Goal: Task Accomplishment & Management: Manage account settings

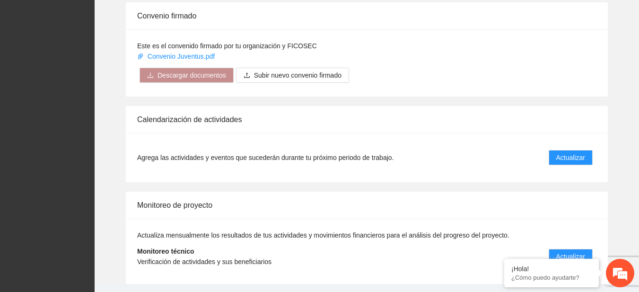
scroll to position [770, 0]
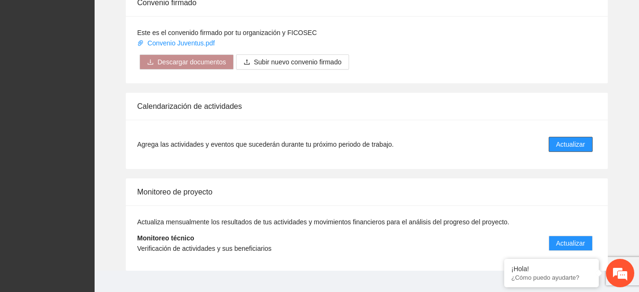
click at [574, 141] on span "Actualizar" at bounding box center [570, 144] width 29 height 10
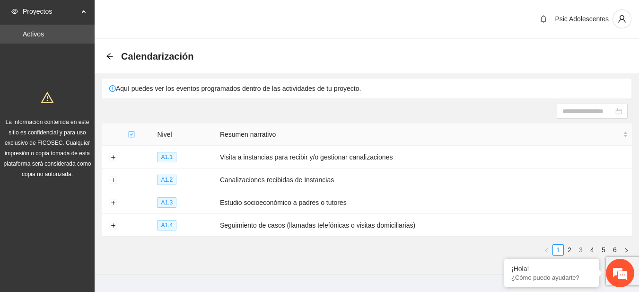
click at [577, 249] on link "3" at bounding box center [581, 250] width 10 height 10
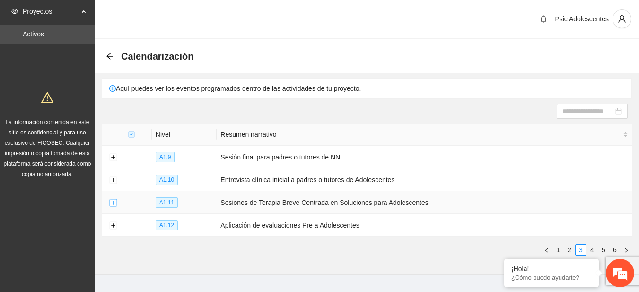
click at [111, 201] on button "Expand row" at bounding box center [113, 203] width 8 height 8
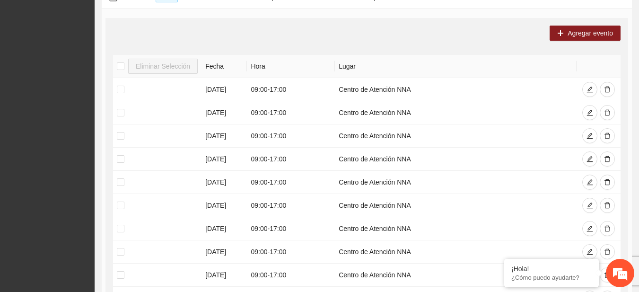
scroll to position [263, 0]
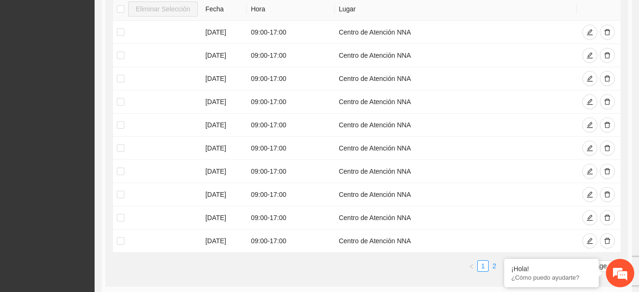
click at [493, 264] on link "2" at bounding box center [494, 266] width 10 height 10
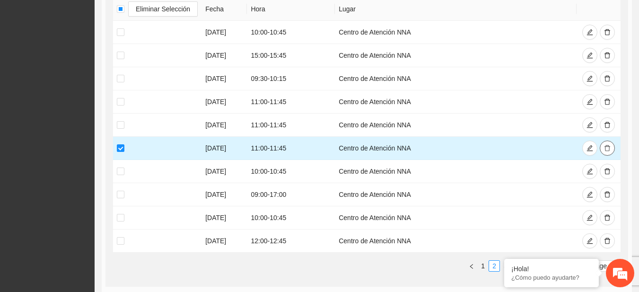
click at [606, 147] on icon "delete" at bounding box center [607, 148] width 7 height 7
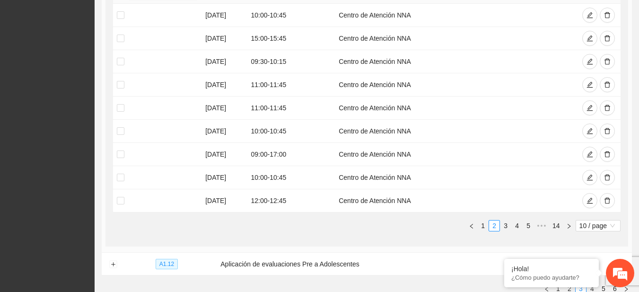
scroll to position [88, 0]
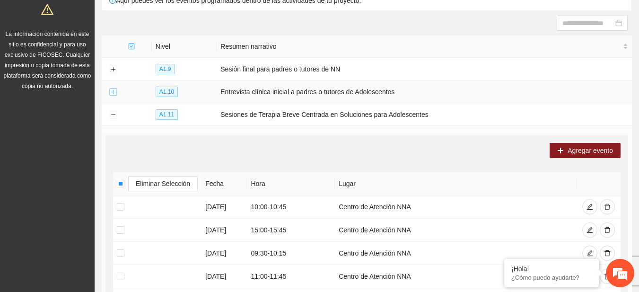
click at [116, 89] on button "Expand row" at bounding box center [113, 92] width 8 height 8
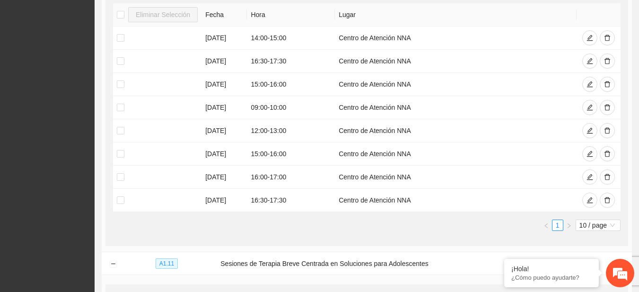
scroll to position [215, 0]
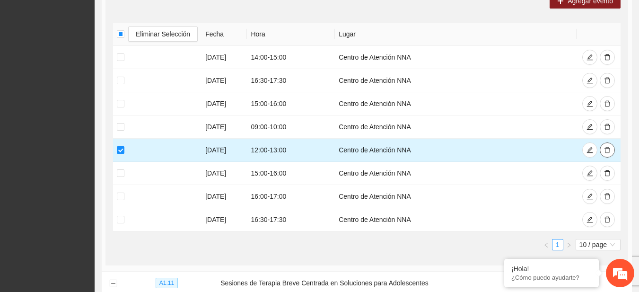
click at [610, 150] on icon "delete" at bounding box center [607, 150] width 7 height 7
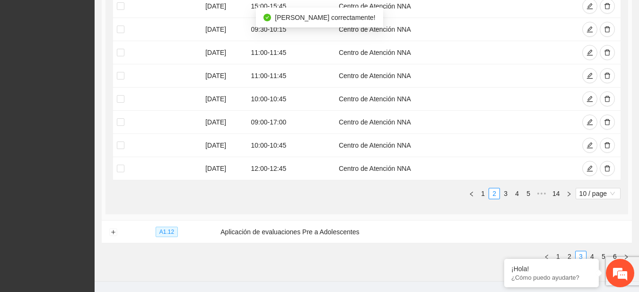
scroll to position [609, 0]
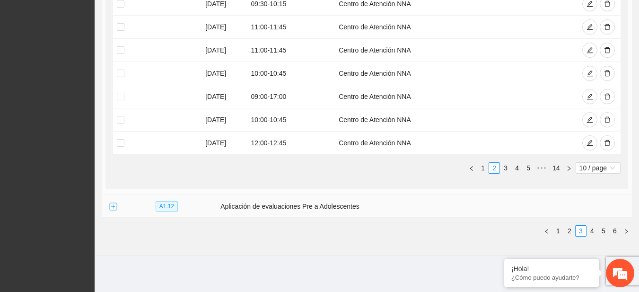
click at [112, 204] on button "Expand row" at bounding box center [113, 207] width 8 height 8
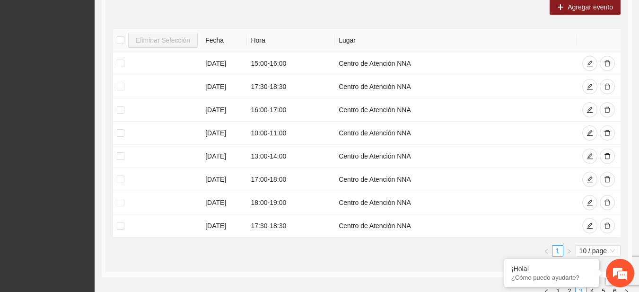
scroll to position [842, 0]
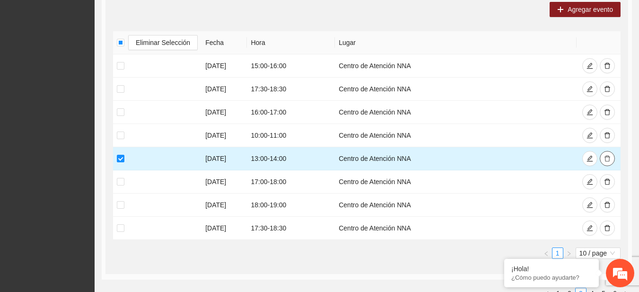
click at [604, 157] on icon "delete" at bounding box center [607, 158] width 7 height 7
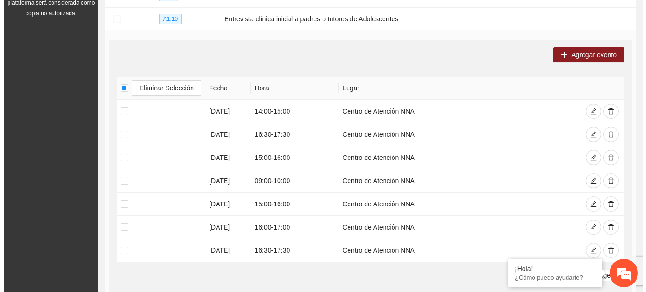
scroll to position [153, 0]
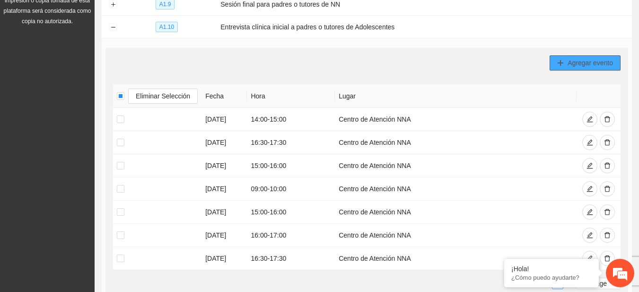
click at [572, 58] on span "Agregar evento" at bounding box center [590, 63] width 45 height 10
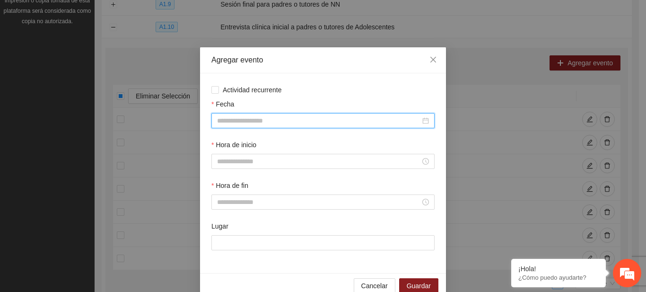
click at [360, 117] on input "Fecha" at bounding box center [318, 120] width 203 height 10
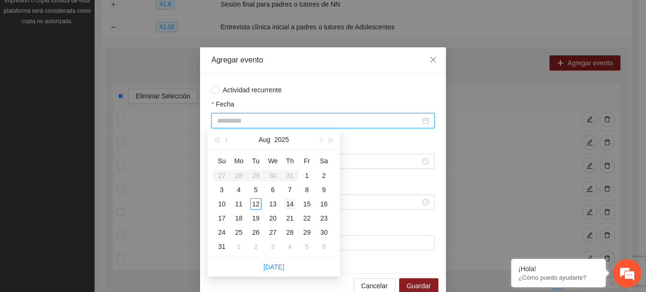
type input "**********"
click at [290, 202] on div "14" at bounding box center [289, 203] width 11 height 11
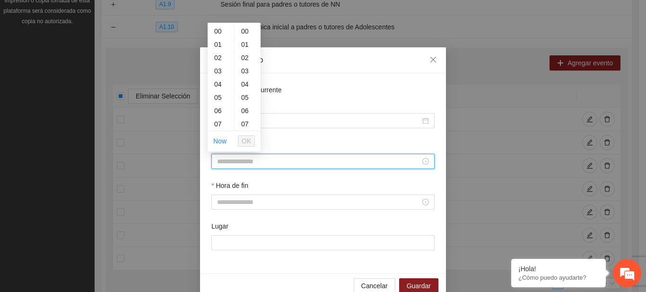
click at [266, 165] on input "Hora de inicio" at bounding box center [318, 161] width 203 height 10
click at [219, 109] on div "14" at bounding box center [221, 106] width 26 height 13
click at [220, 35] on div "13" at bounding box center [221, 36] width 26 height 13
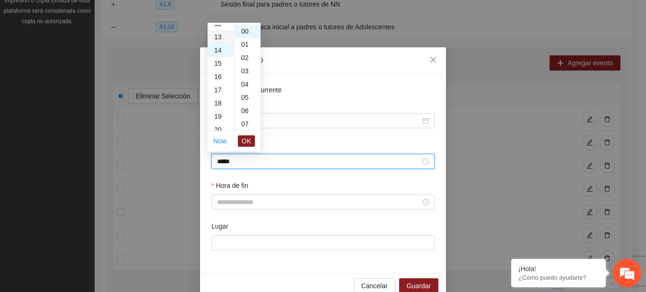
type input "*****"
click at [244, 139] on span "OK" at bounding box center [246, 141] width 9 height 10
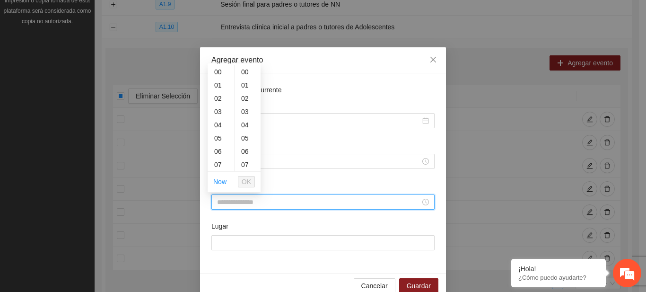
click at [230, 199] on input "Hora de fin" at bounding box center [318, 202] width 203 height 10
click at [221, 136] on div "14" at bounding box center [221, 132] width 26 height 13
type input "*****"
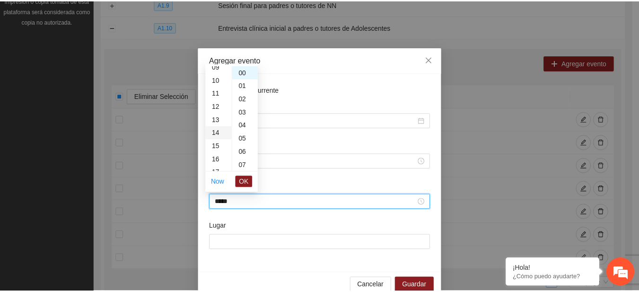
scroll to position [185, 0]
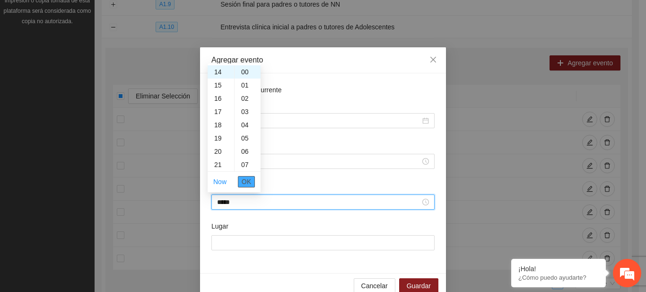
click at [245, 181] on span "OK" at bounding box center [246, 182] width 9 height 10
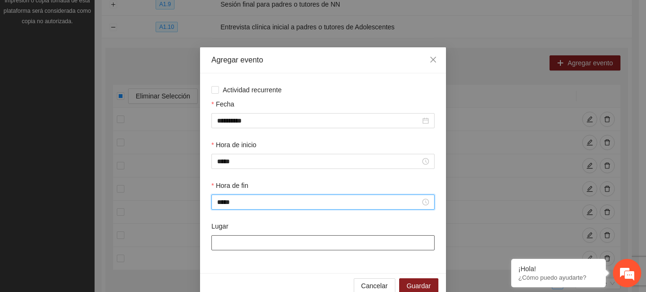
click at [234, 243] on input "Lugar" at bounding box center [323, 242] width 223 height 15
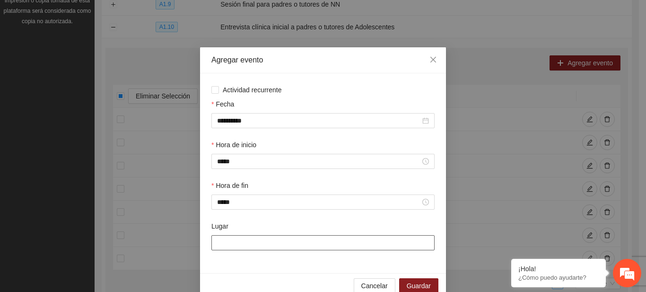
type input "**********"
click at [414, 282] on span "Guardar" at bounding box center [419, 286] width 24 height 10
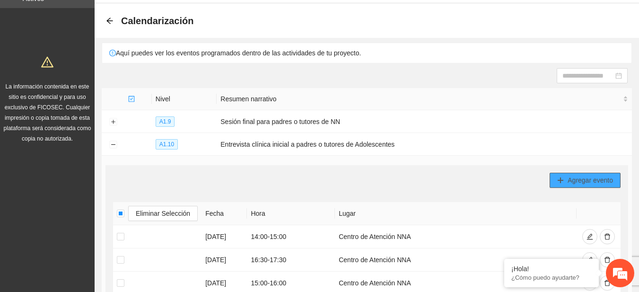
scroll to position [0, 0]
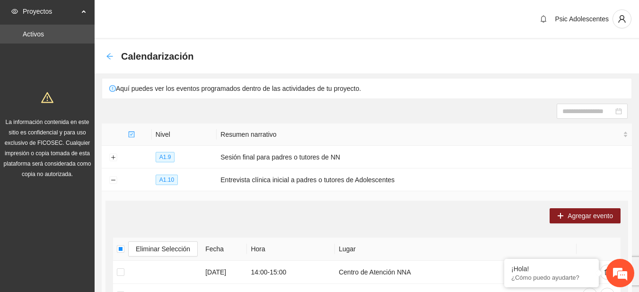
click at [110, 58] on icon "arrow-left" at bounding box center [110, 57] width 8 height 8
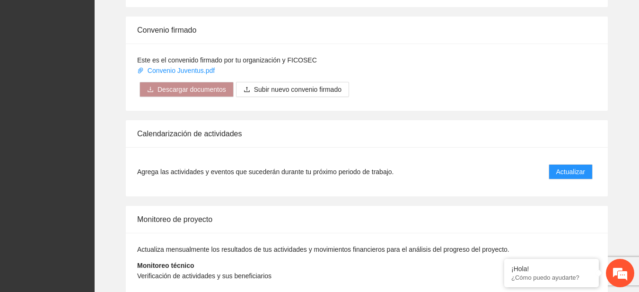
scroll to position [785, 0]
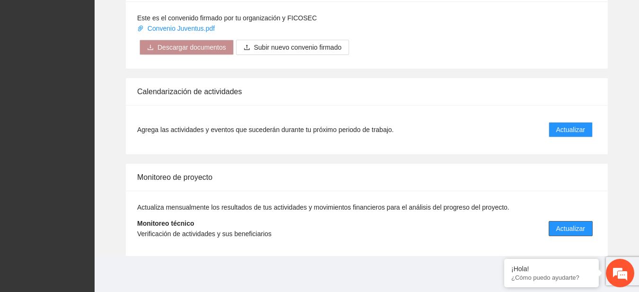
click at [569, 230] on span "Actualizar" at bounding box center [570, 228] width 29 height 10
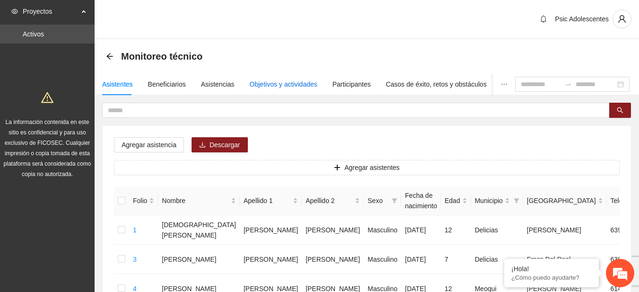
click at [276, 82] on div "Objetivos y actividades" at bounding box center [284, 84] width 68 height 10
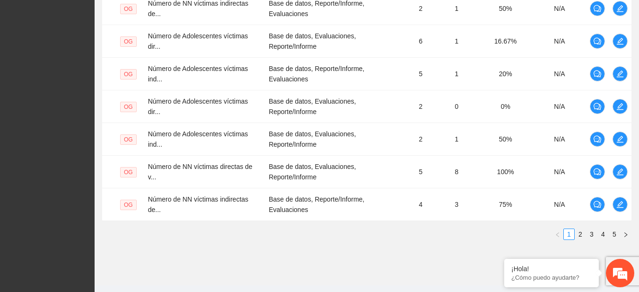
scroll to position [375, 0]
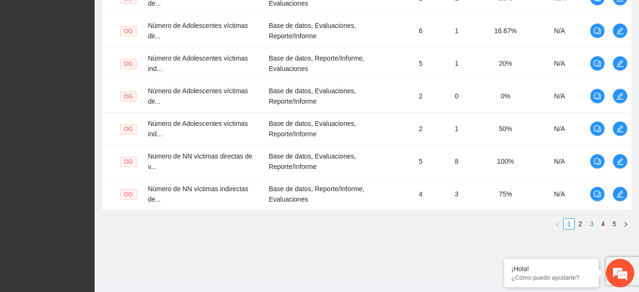
click at [592, 224] on link "3" at bounding box center [592, 224] width 10 height 10
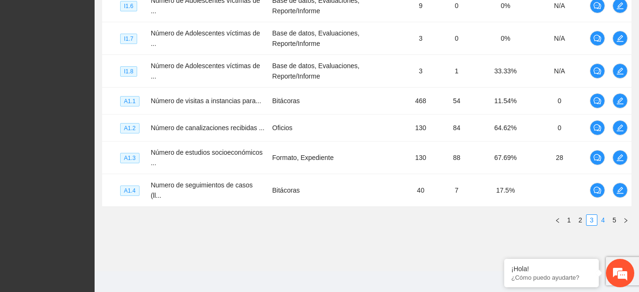
click at [600, 217] on link "4" at bounding box center [603, 220] width 10 height 10
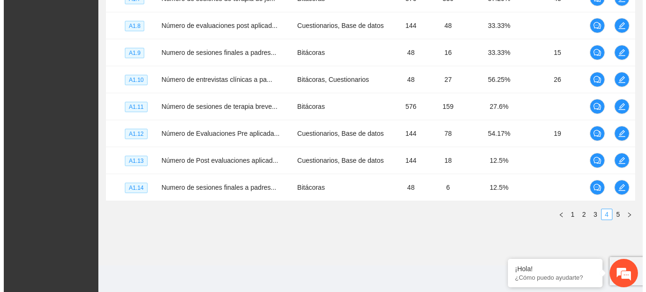
scroll to position [327, 0]
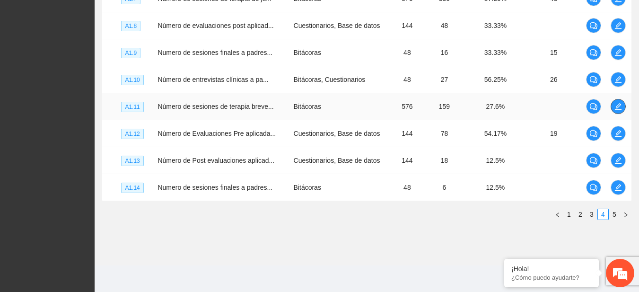
click at [615, 111] on button "button" at bounding box center [618, 106] width 15 height 15
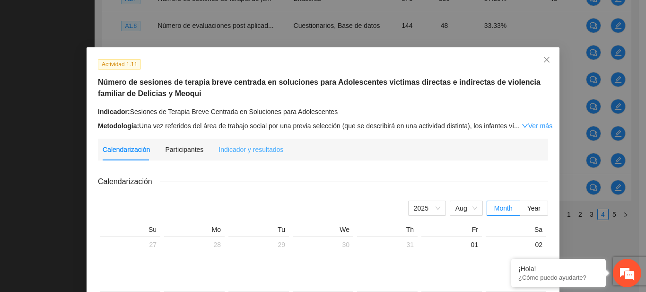
click at [255, 143] on div "Indicador y resultados" at bounding box center [251, 150] width 65 height 22
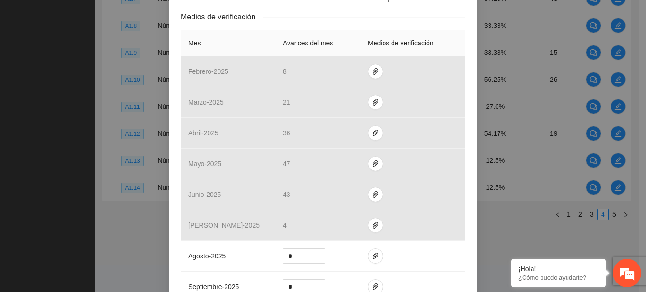
scroll to position [216, 0]
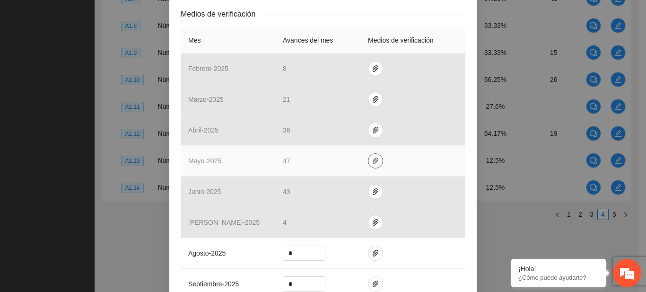
click at [373, 158] on icon "paper-clip" at bounding box center [376, 161] width 6 height 7
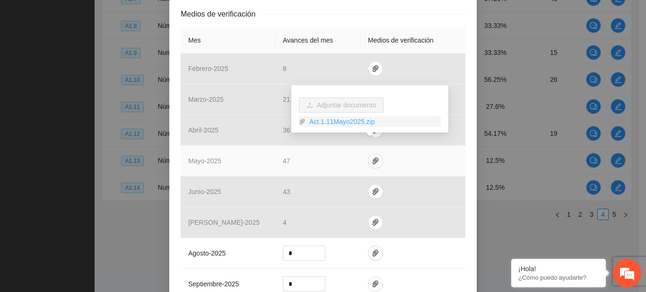
click at [340, 122] on link "Act.1.11Mayo2025.zip" at bounding box center [373, 121] width 135 height 10
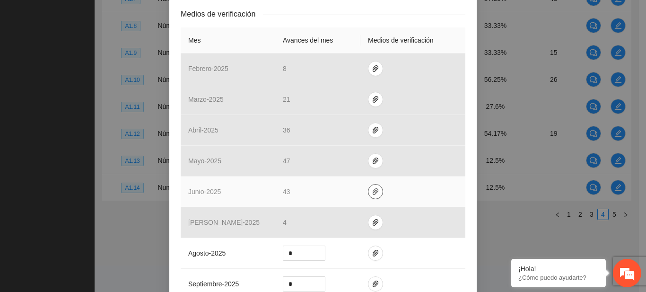
click at [373, 188] on icon "paper-clip" at bounding box center [376, 191] width 6 height 7
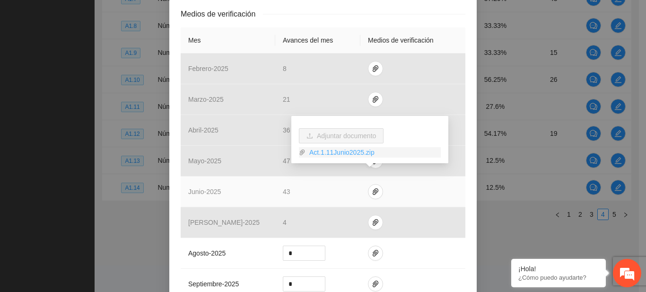
click at [340, 150] on link "Act.1.11Junio2025.zip" at bounding box center [373, 152] width 135 height 10
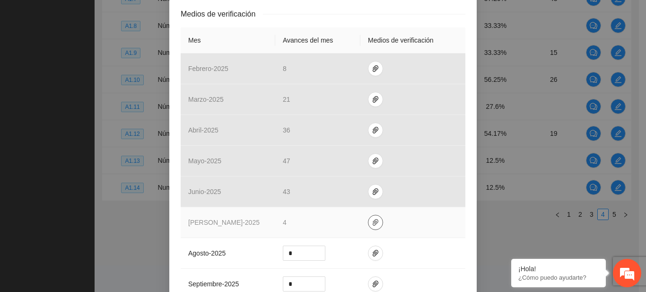
click at [373, 219] on icon "paper-clip" at bounding box center [376, 223] width 8 height 8
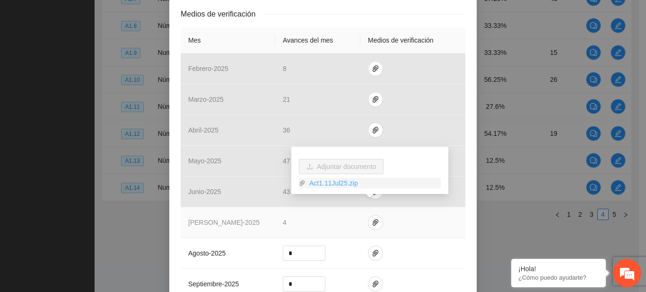
click at [330, 184] on link "Act1.11Jul25.zip" at bounding box center [373, 183] width 135 height 10
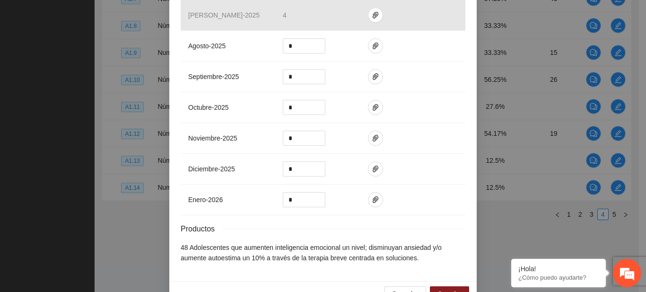
scroll to position [437, 0]
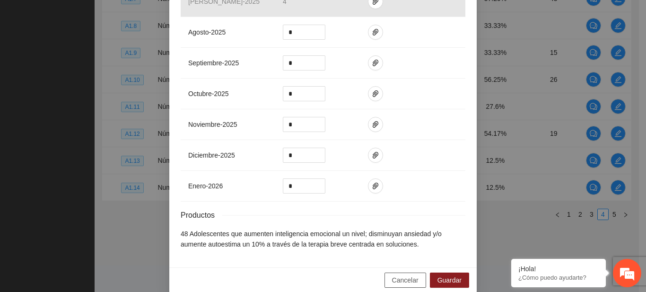
click at [415, 275] on span "Cancelar" at bounding box center [405, 280] width 26 height 10
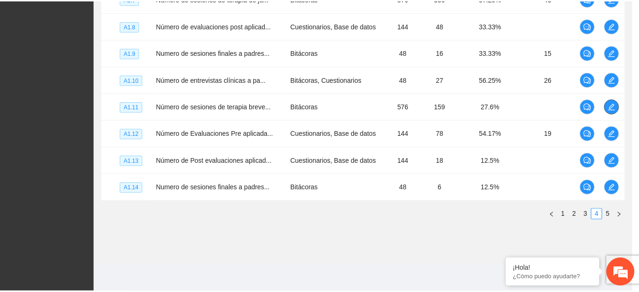
scroll to position [0, 0]
